Goal: Check status: Check status

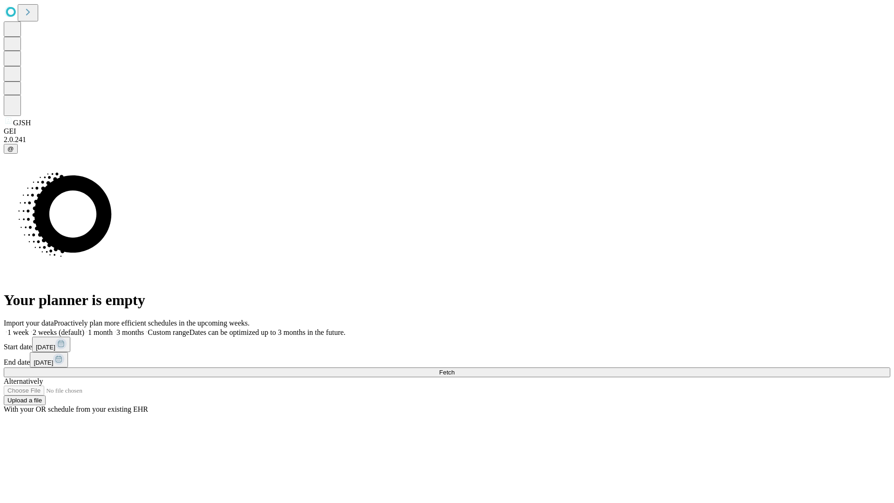
click at [454, 369] on span "Fetch" at bounding box center [446, 372] width 15 height 7
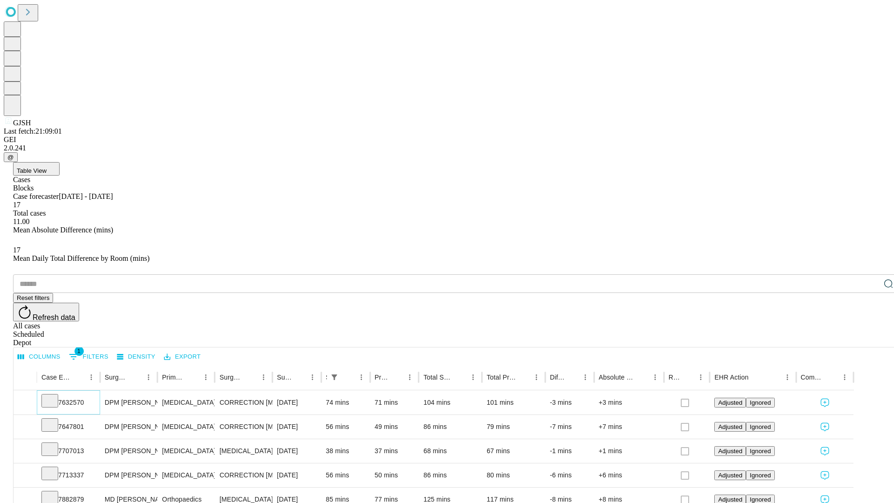
click at [54, 395] on icon at bounding box center [49, 399] width 9 height 9
